Goal: Task Accomplishment & Management: Manage account settings

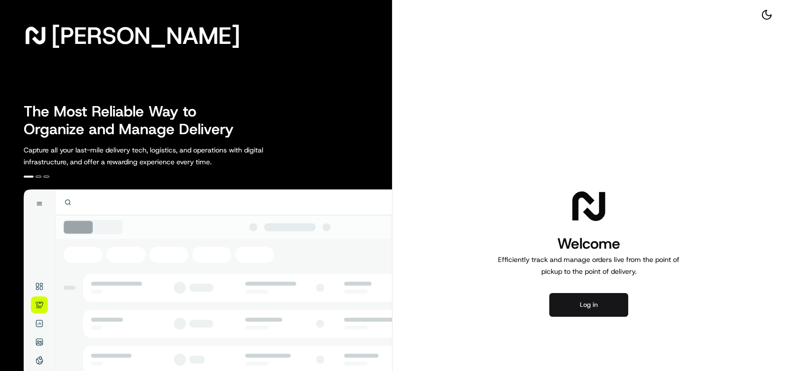
click at [597, 301] on button "Log in" at bounding box center [588, 305] width 79 height 24
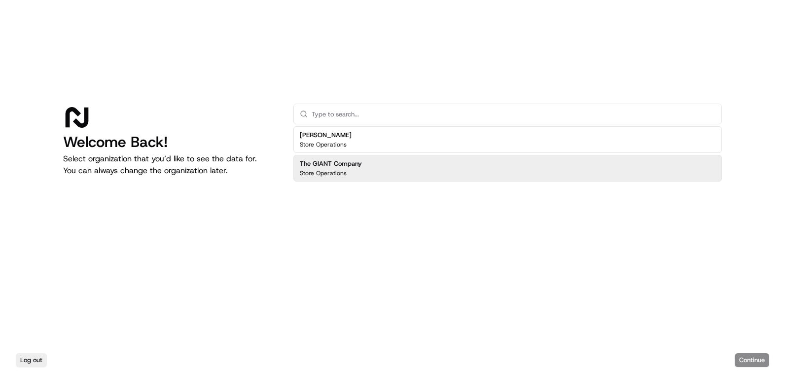
click at [347, 164] on h2 "The GIANT Company" at bounding box center [331, 163] width 62 height 9
click at [763, 360] on button "Continue" at bounding box center [752, 360] width 35 height 14
